Goal: Transaction & Acquisition: Book appointment/travel/reservation

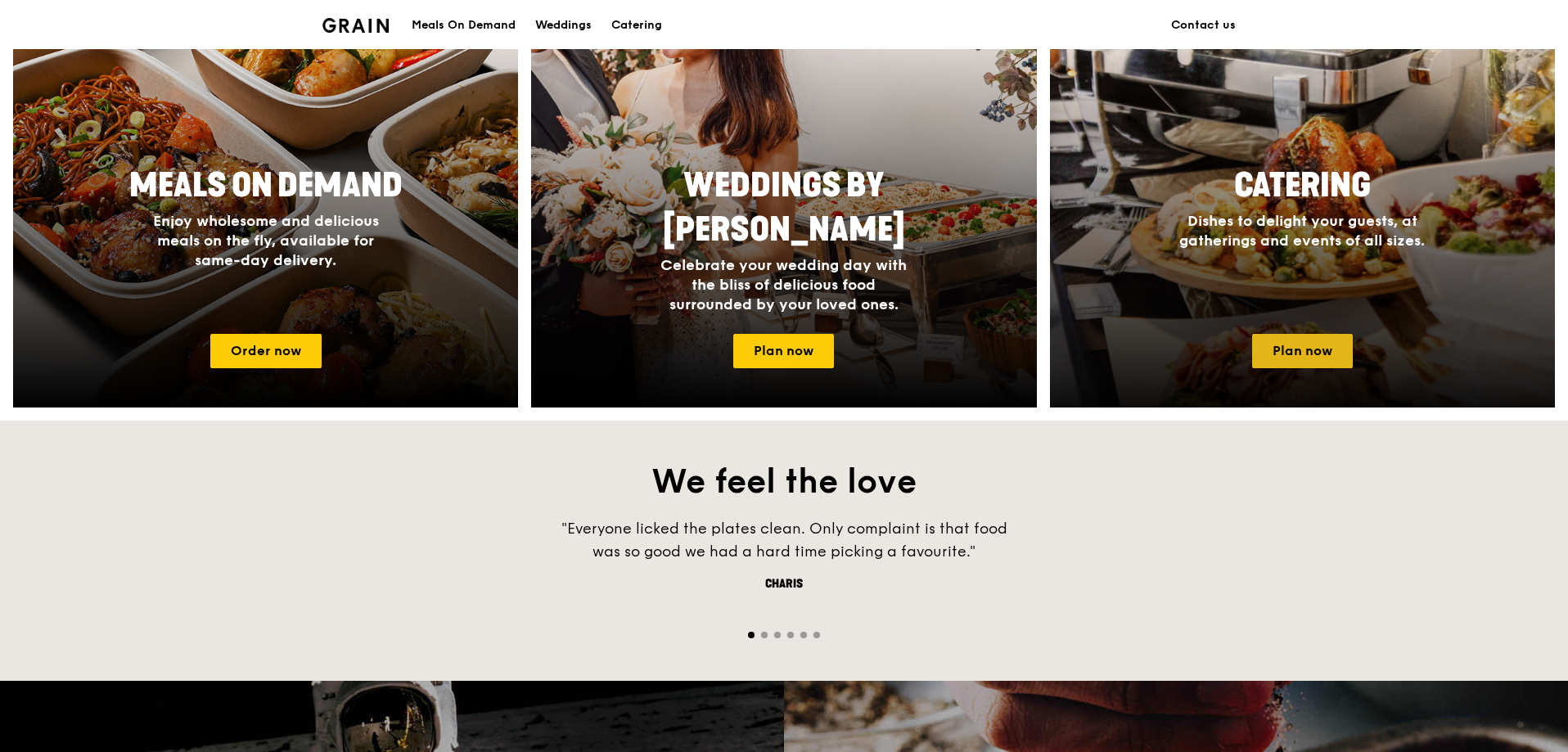
click at [1305, 358] on link "Plan now" at bounding box center [1302, 351] width 101 height 35
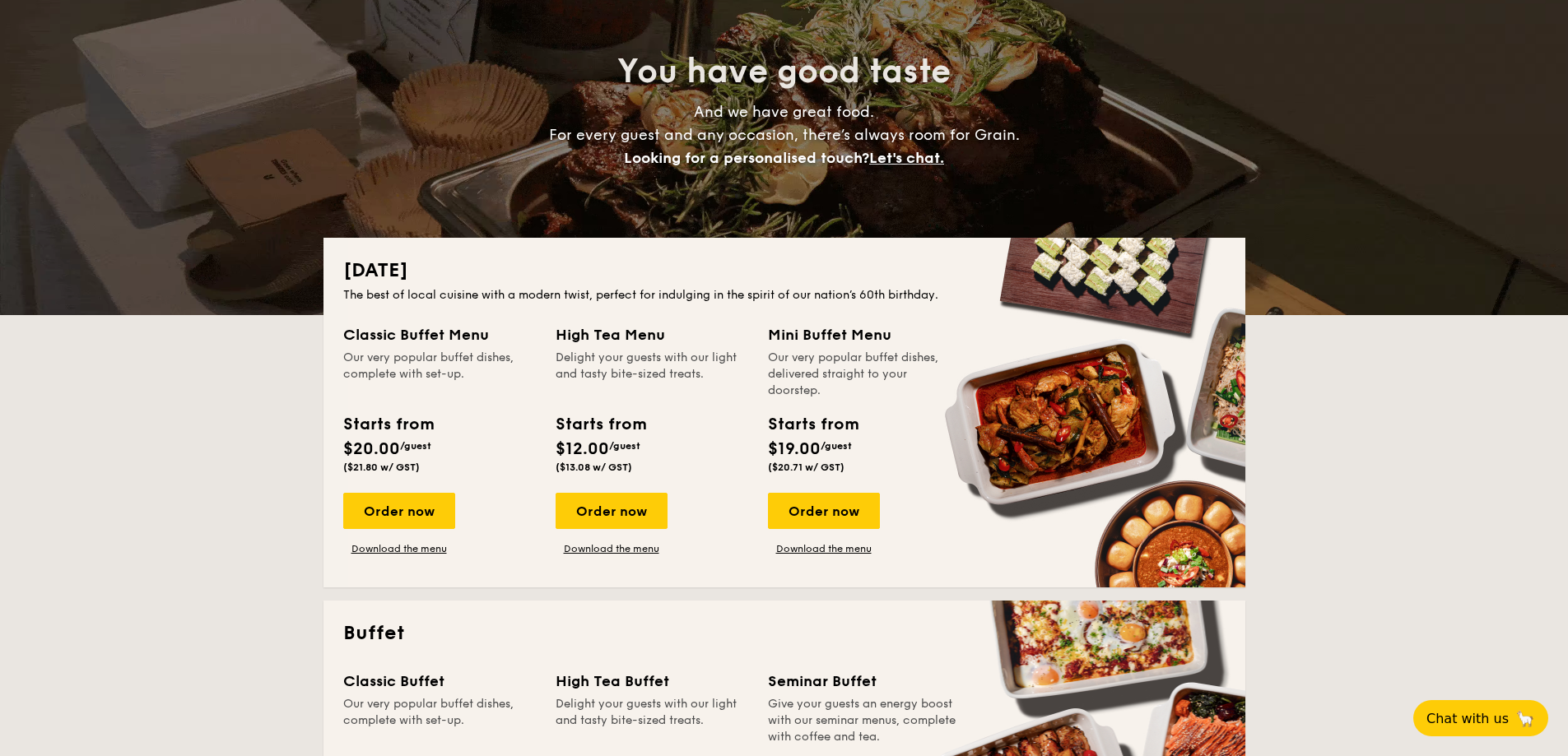
scroll to position [412, 0]
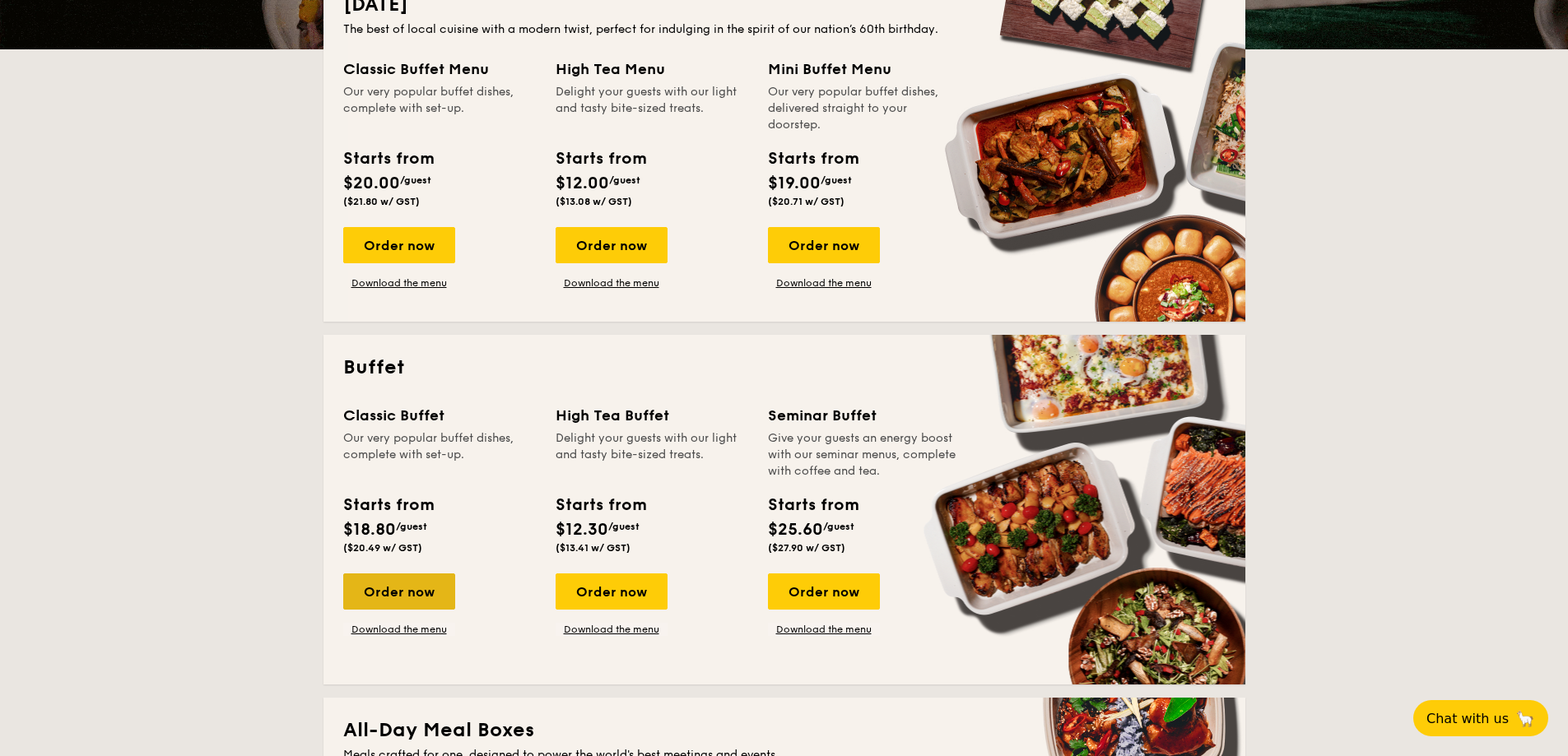
click at [422, 601] on div "Order now" at bounding box center [399, 592] width 112 height 37
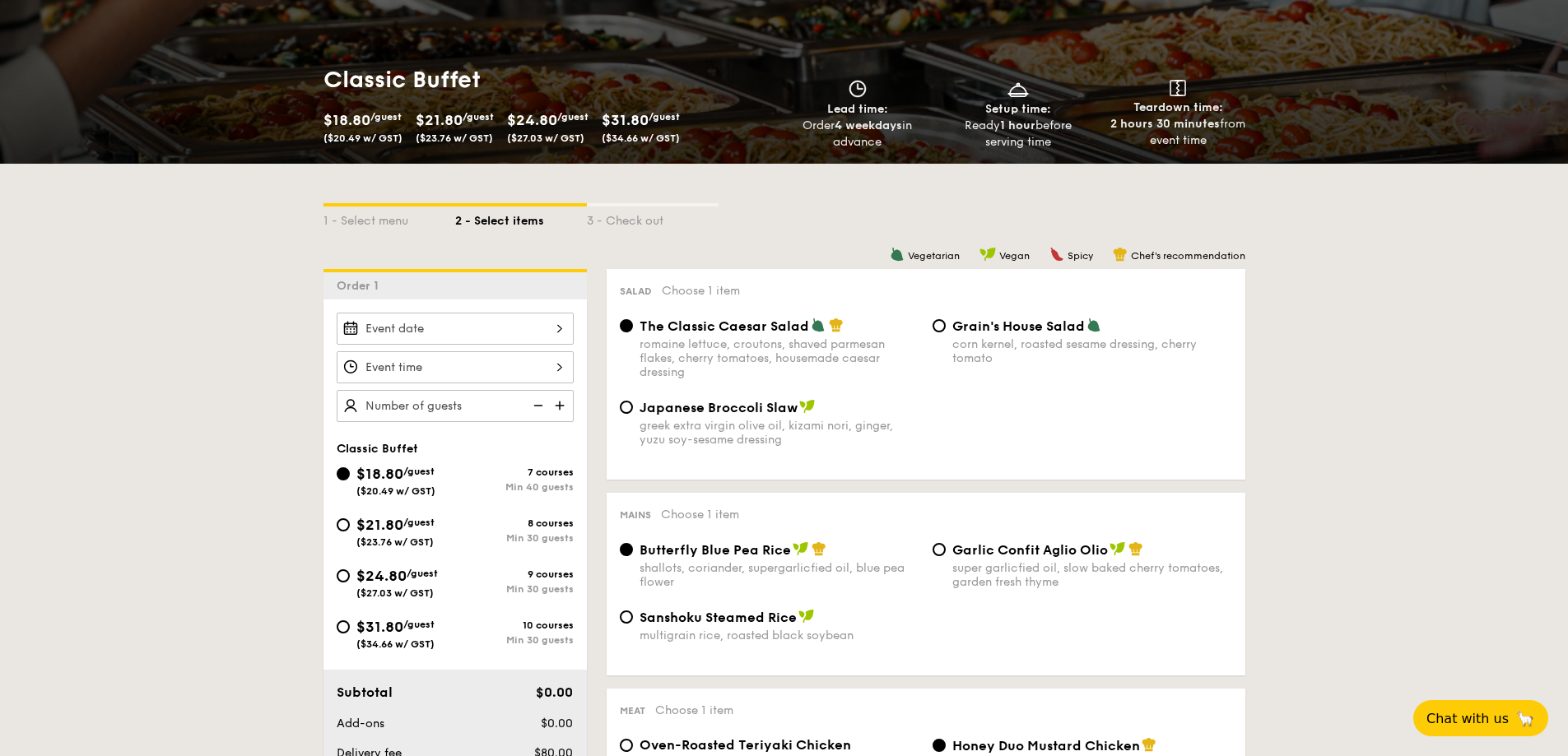
scroll to position [247, 0]
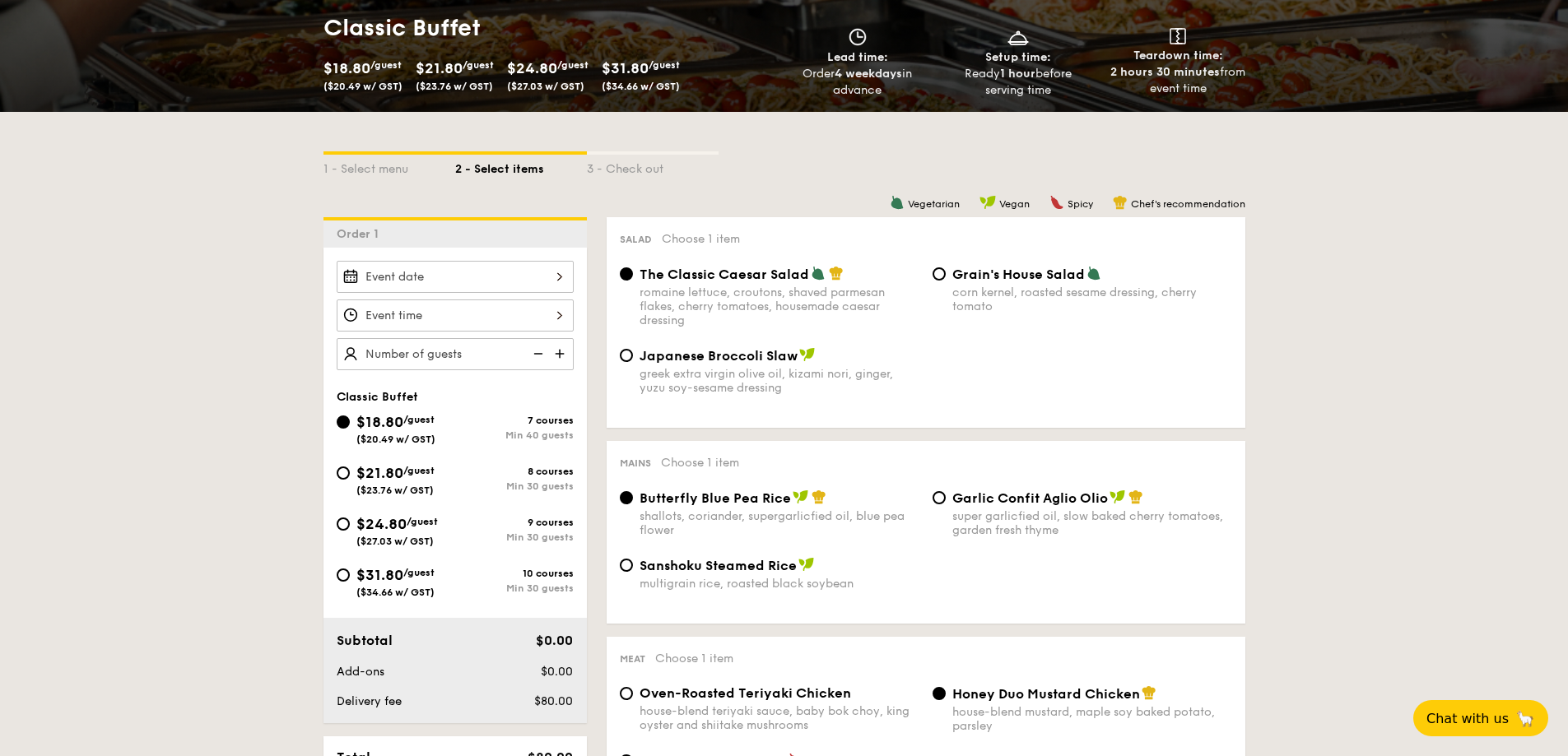
click at [431, 275] on div at bounding box center [455, 277] width 237 height 32
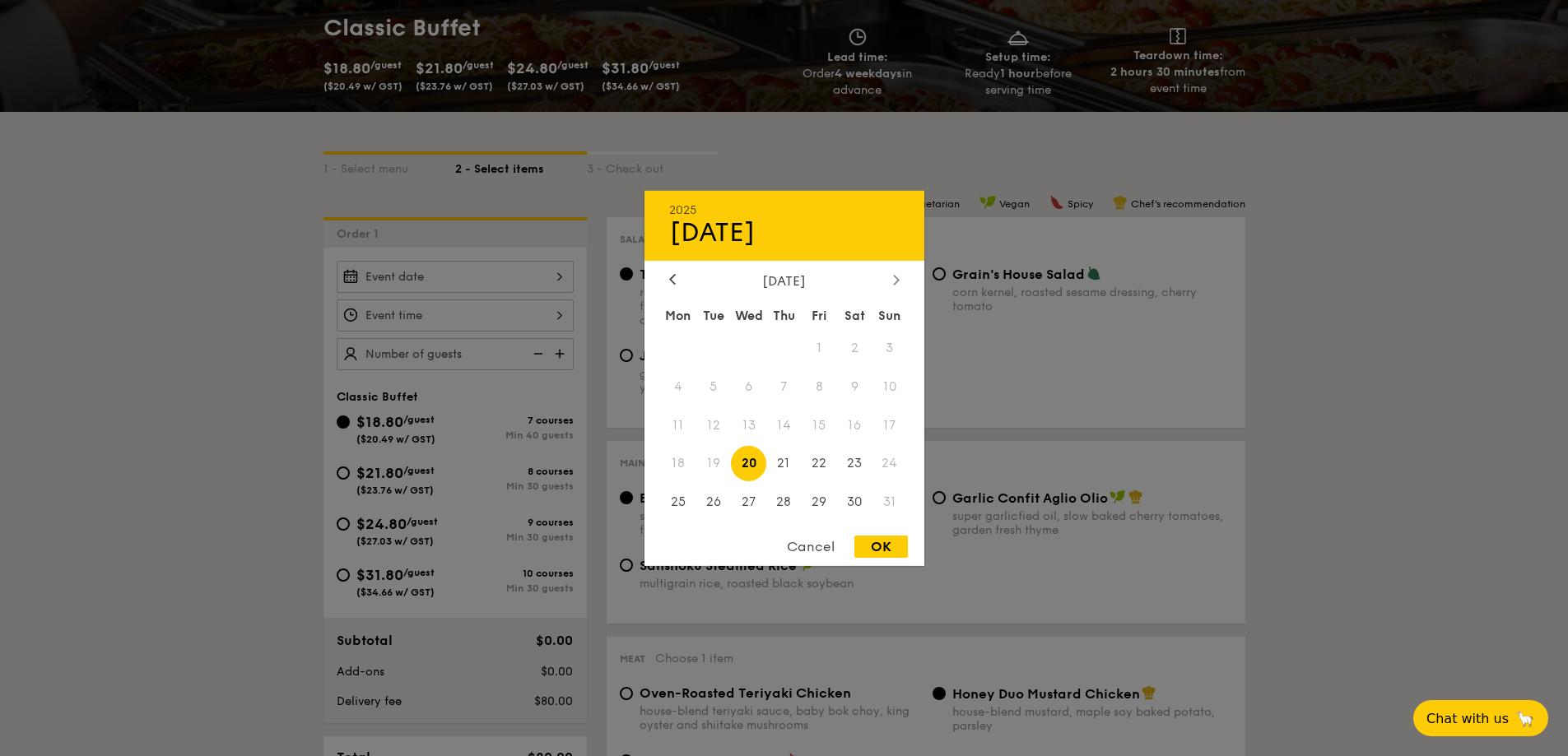
click at [893, 281] on icon at bounding box center [896, 279] width 7 height 10
click at [847, 346] on span "6" at bounding box center [855, 348] width 36 height 36
click at [895, 549] on div "OK" at bounding box center [881, 547] width 53 height 23
type input "Sep 06, 2025"
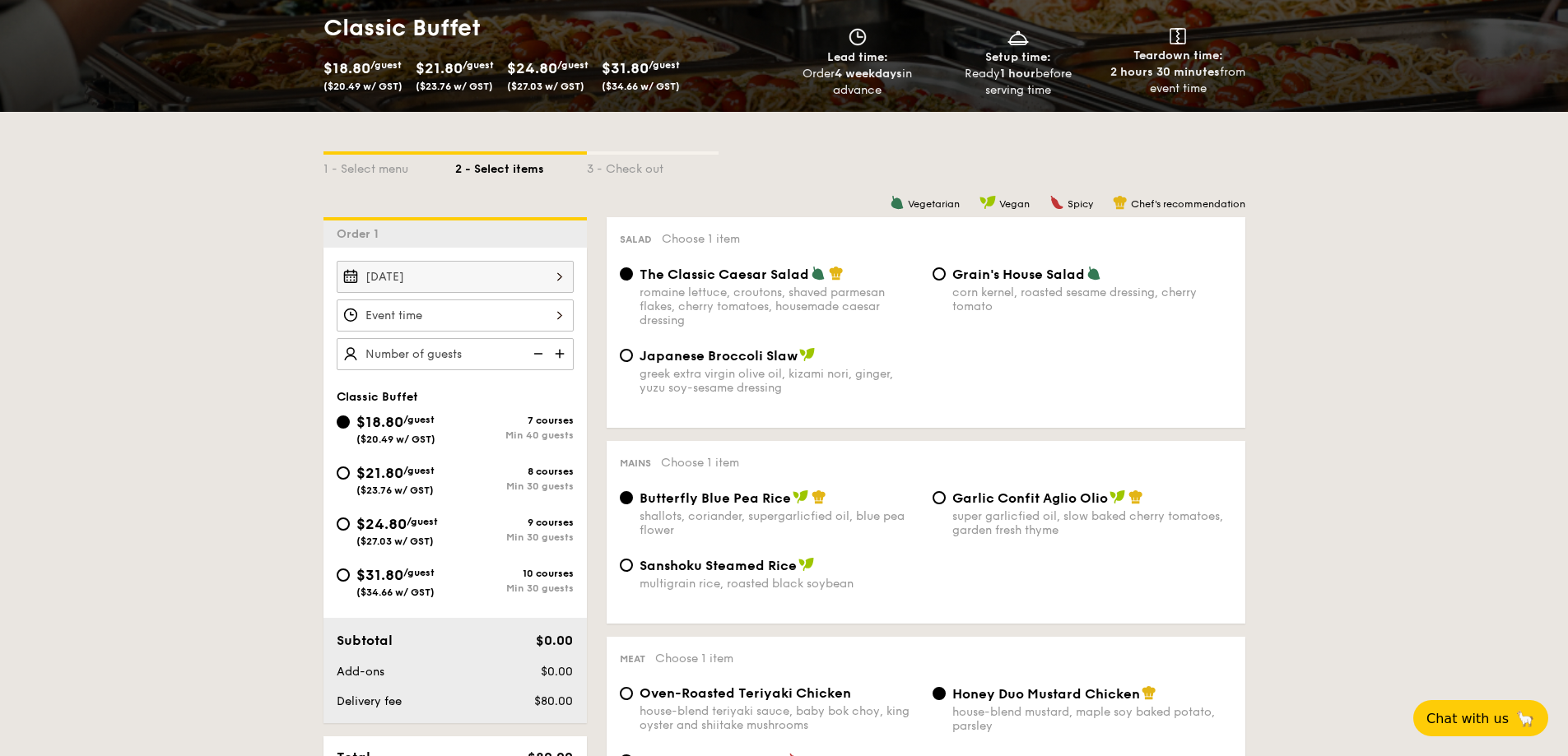
click at [434, 310] on div at bounding box center [455, 315] width 237 height 32
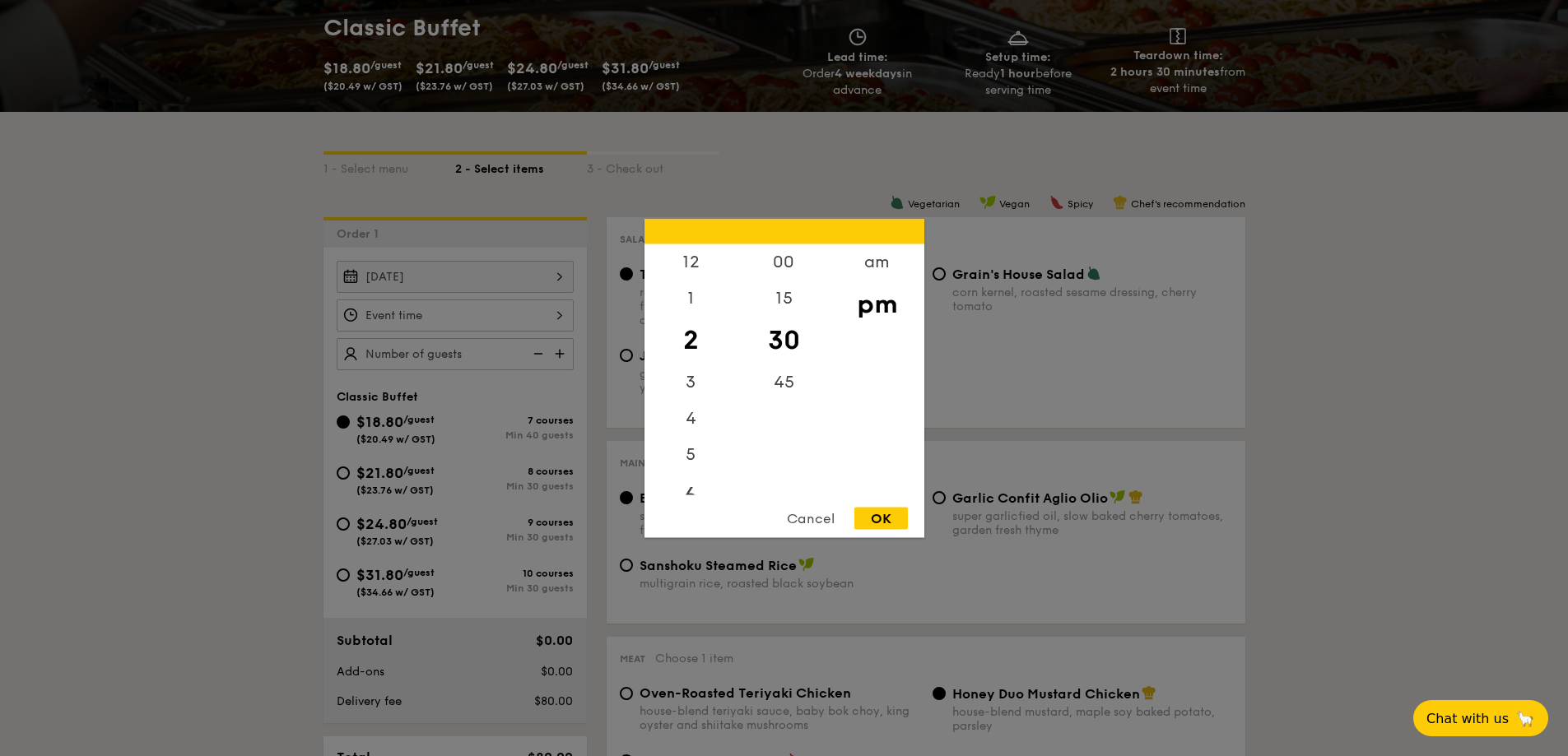
click at [689, 491] on div "6" at bounding box center [691, 496] width 93 height 48
click at [874, 514] on div "OK" at bounding box center [881, 518] width 53 height 23
type input "6:30PM"
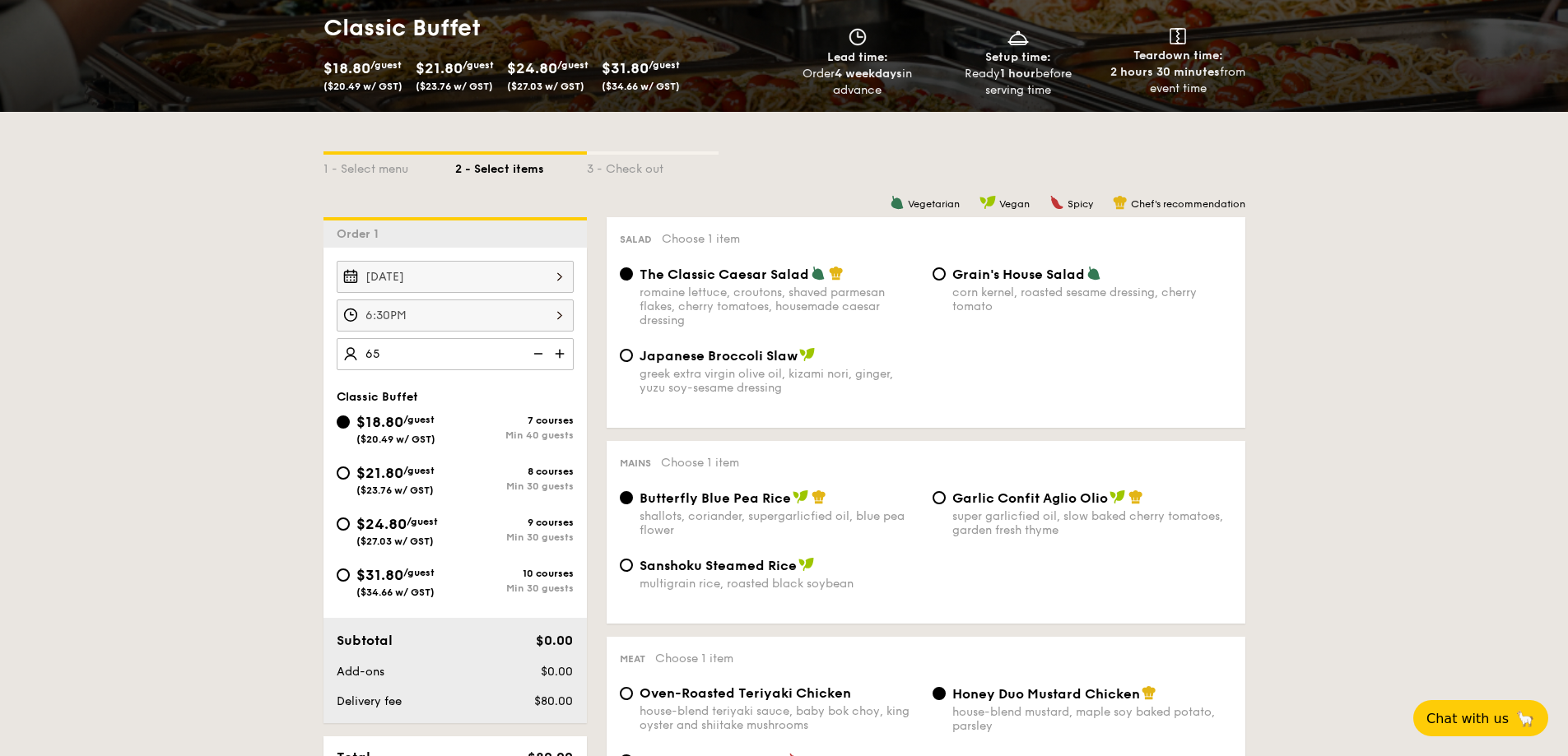
type input "65 guests"
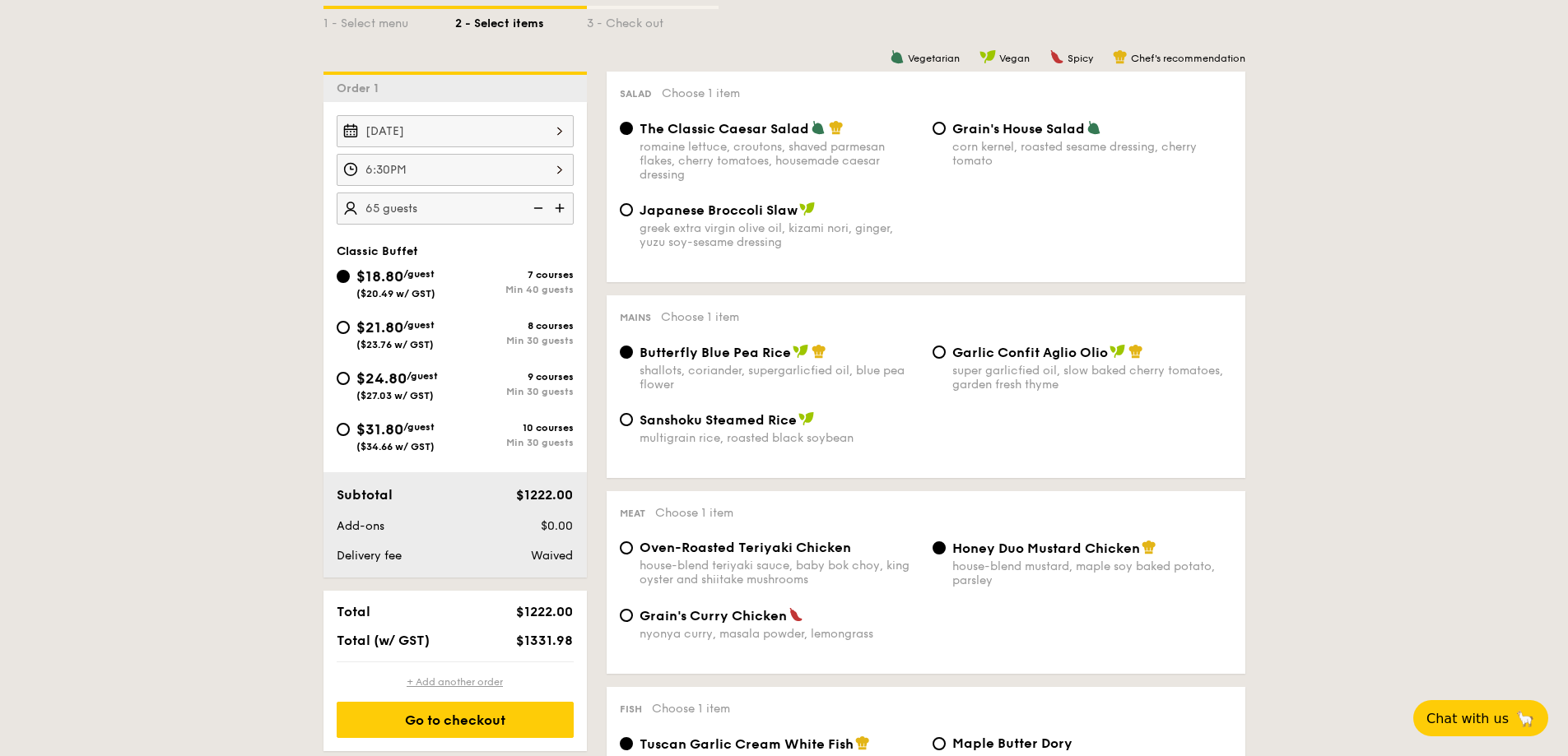
scroll to position [412, 0]
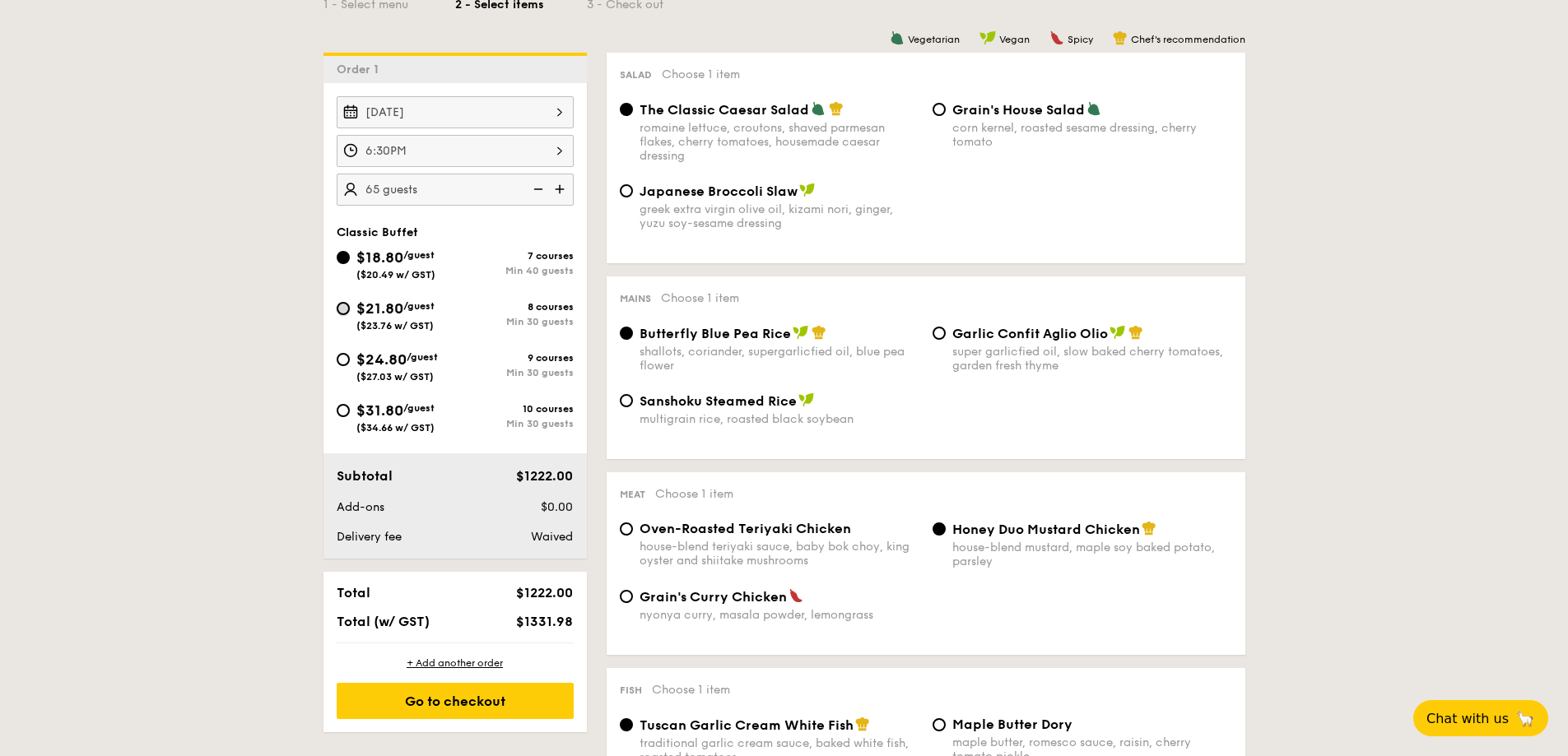
click at [347, 310] on input "$21.80 /guest ($23.76 w/ GST) 8 courses Min 30 guests" at bounding box center [343, 309] width 13 height 13
radio input "true"
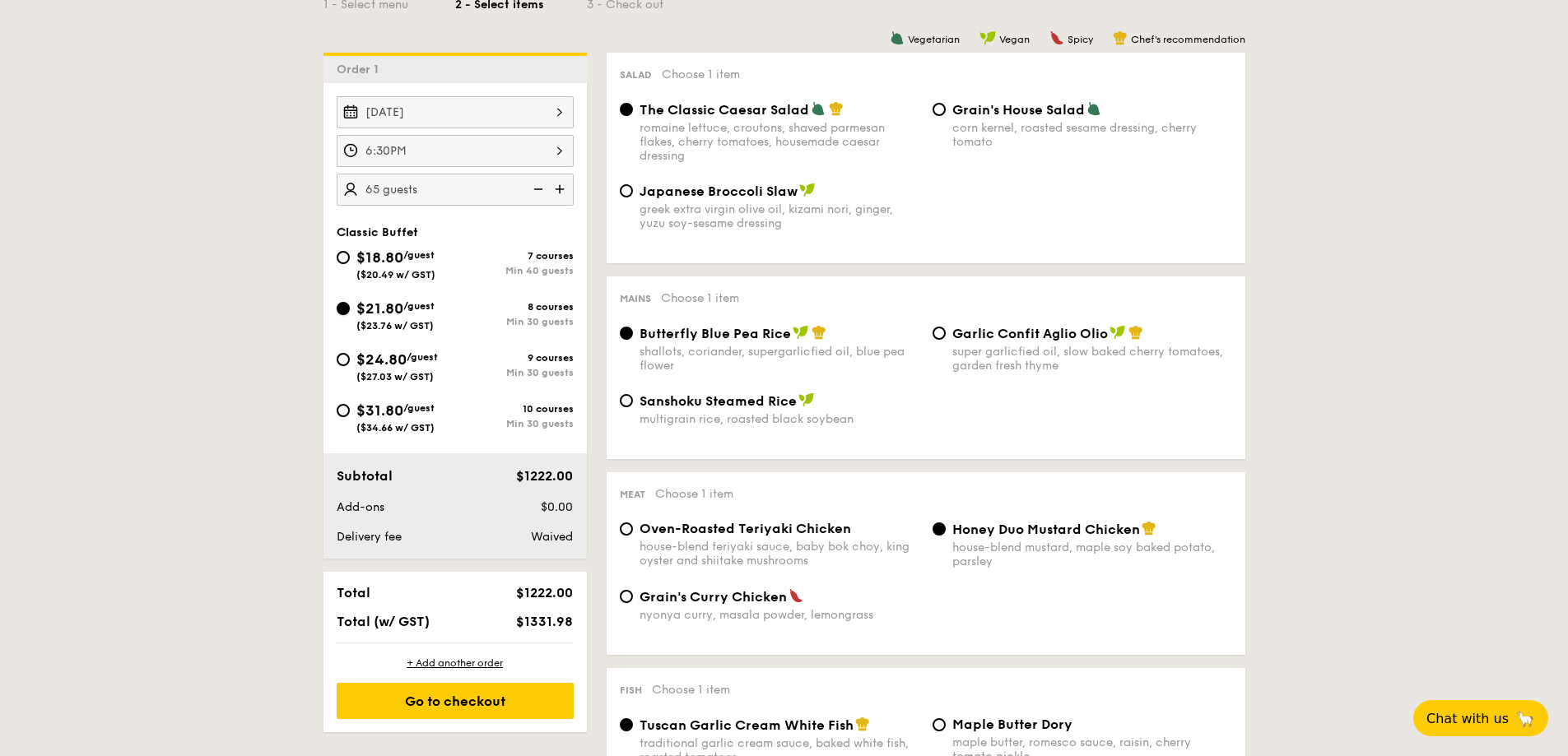
radio input "true"
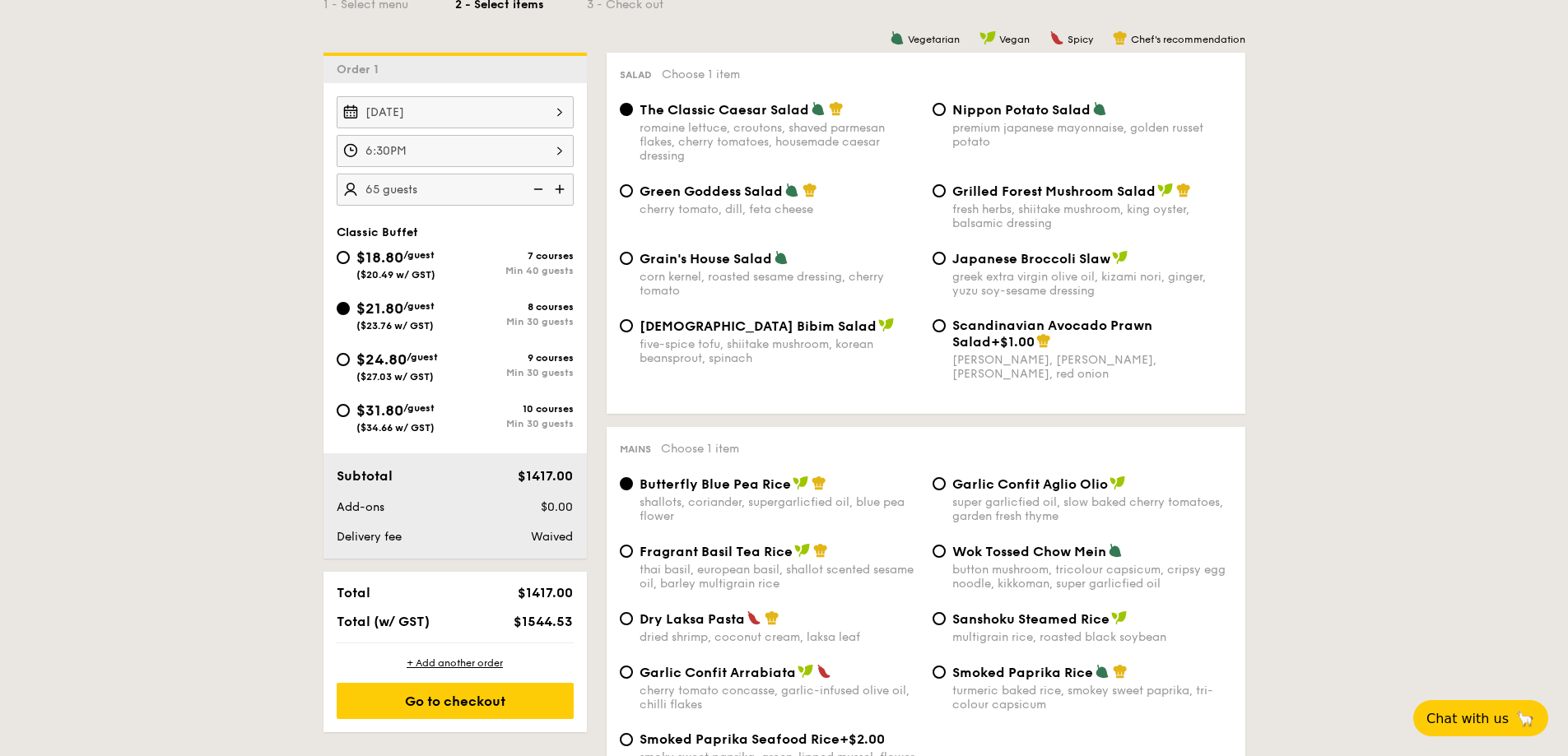
click at [350, 262] on div "$18.80 /guest ($20.49 w/ GST)" at bounding box center [396, 263] width 118 height 35
click at [350, 262] on input "$18.80 /guest ($20.49 w/ GST) 7 courses Min 40 guests" at bounding box center [343, 258] width 13 height 13
radio input "true"
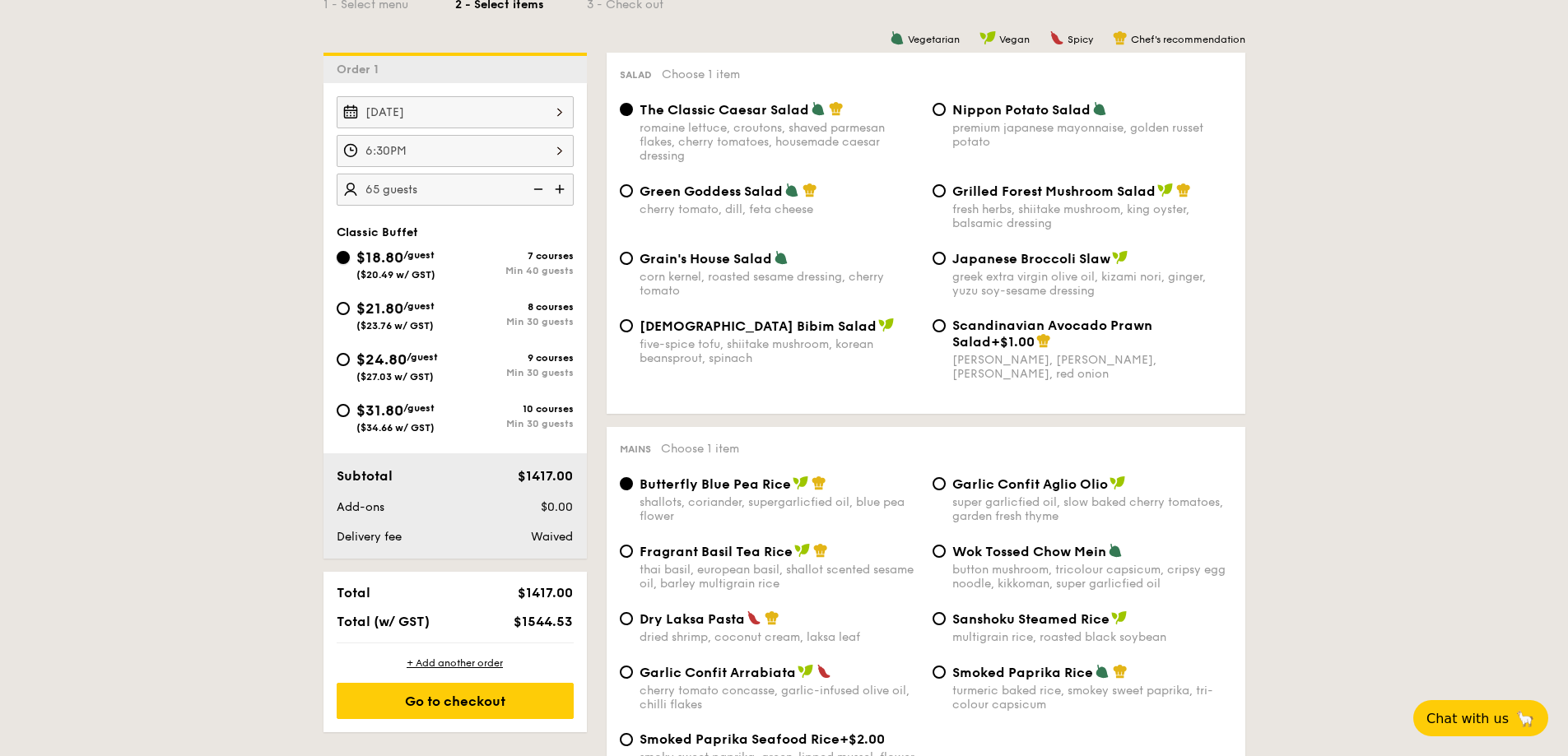
radio input "true"
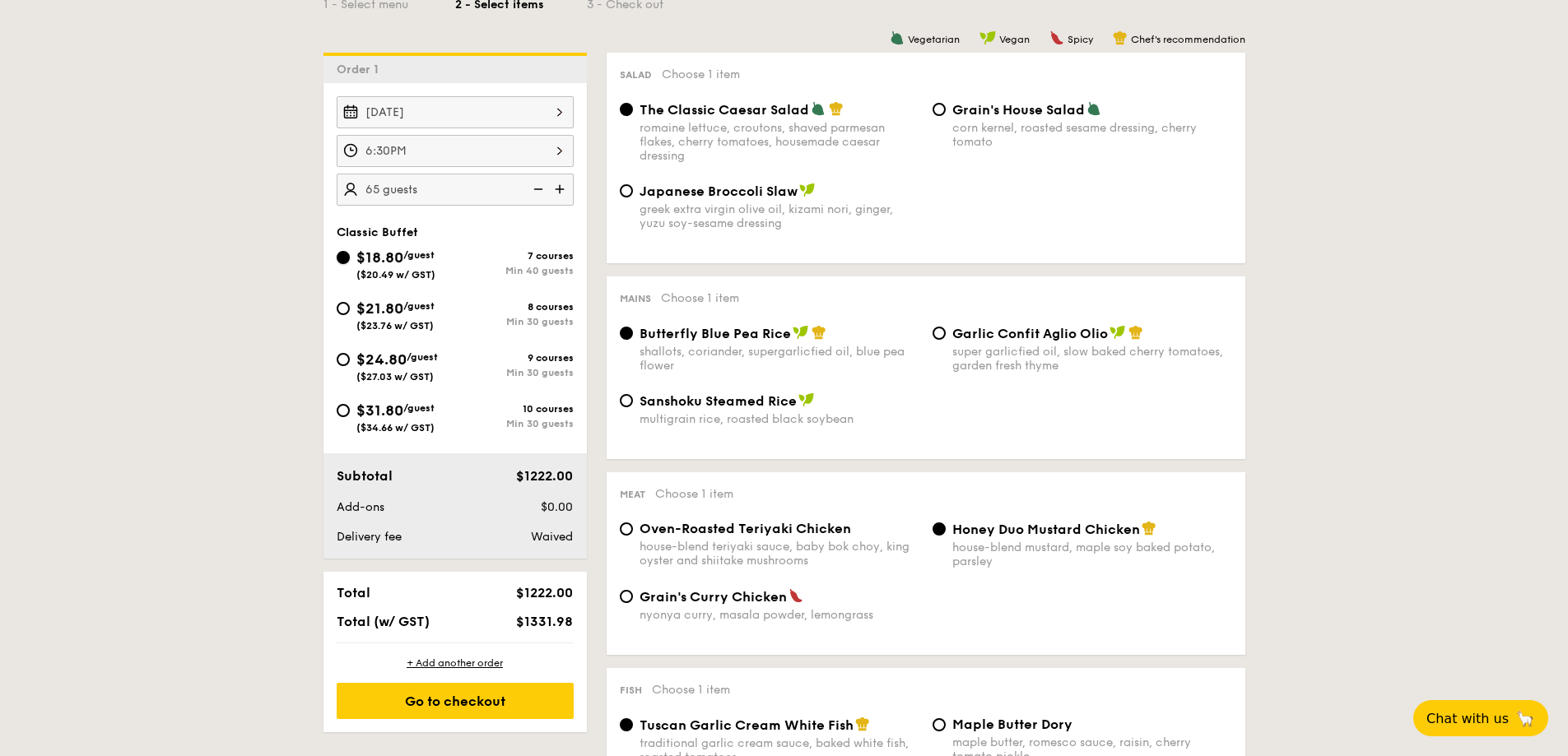
scroll to position [329, 0]
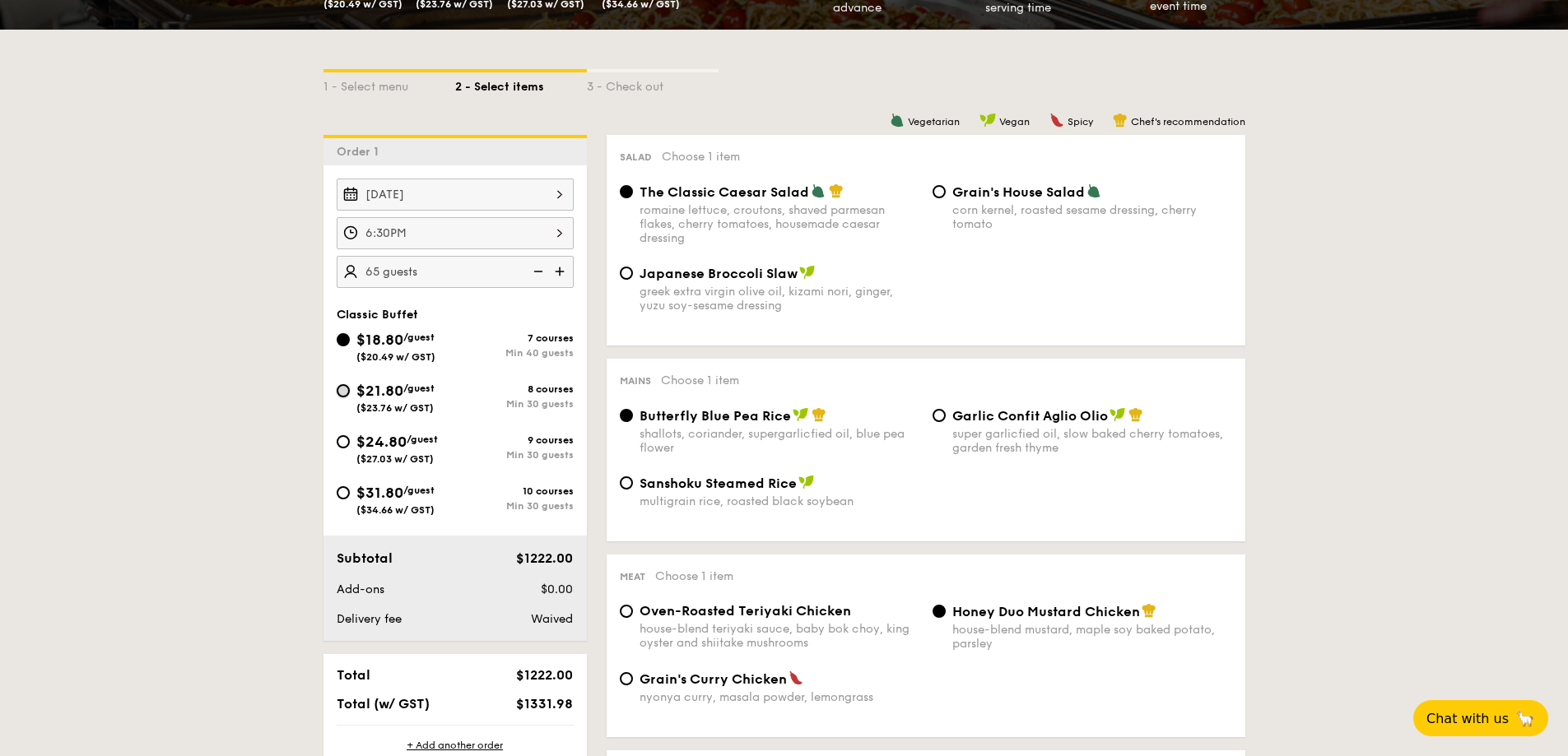
click at [337, 392] on input "$21.80 /guest ($23.76 w/ GST) 8 courses Min 30 guests" at bounding box center [343, 391] width 13 height 13
radio input "true"
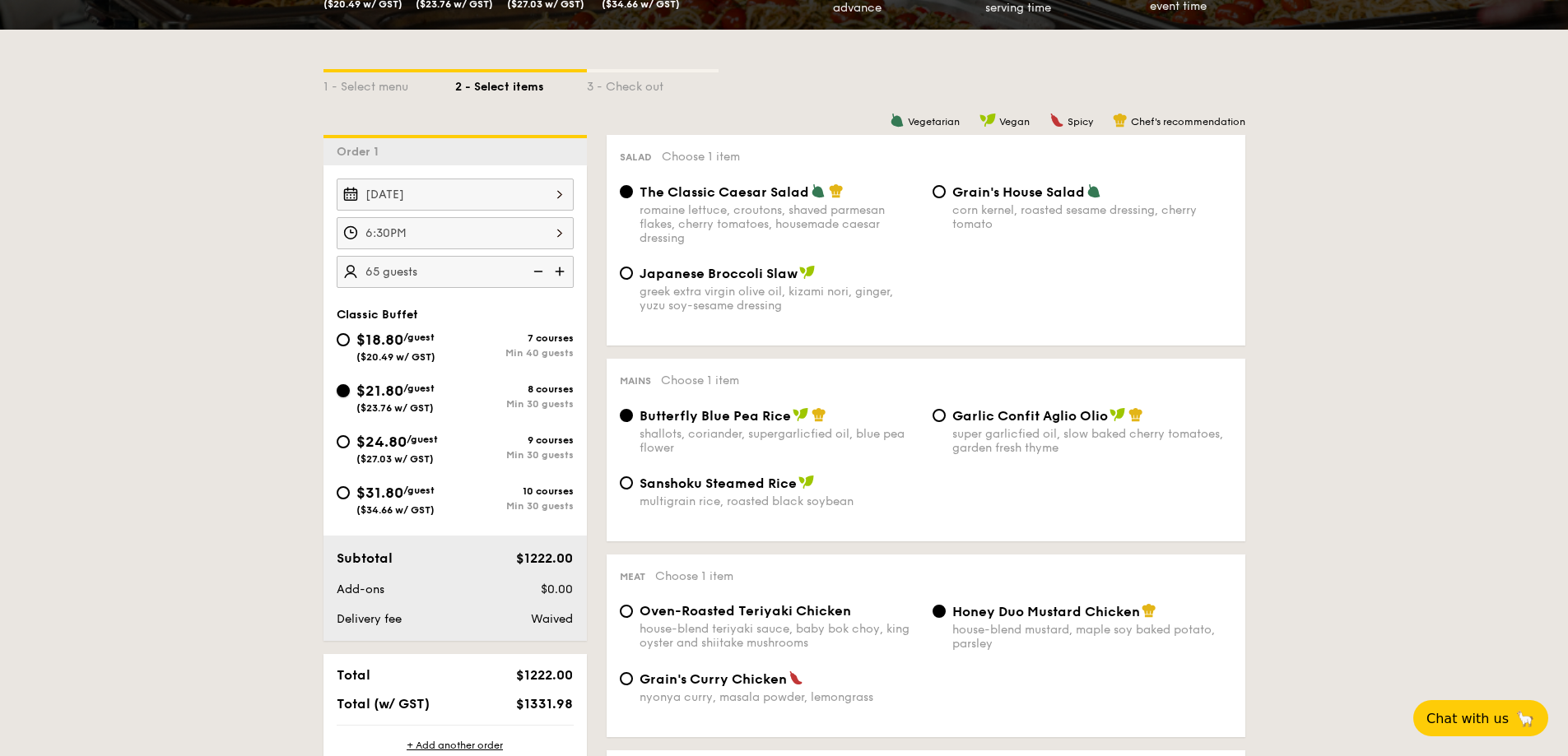
radio input "true"
